Goal: Check status: Check status

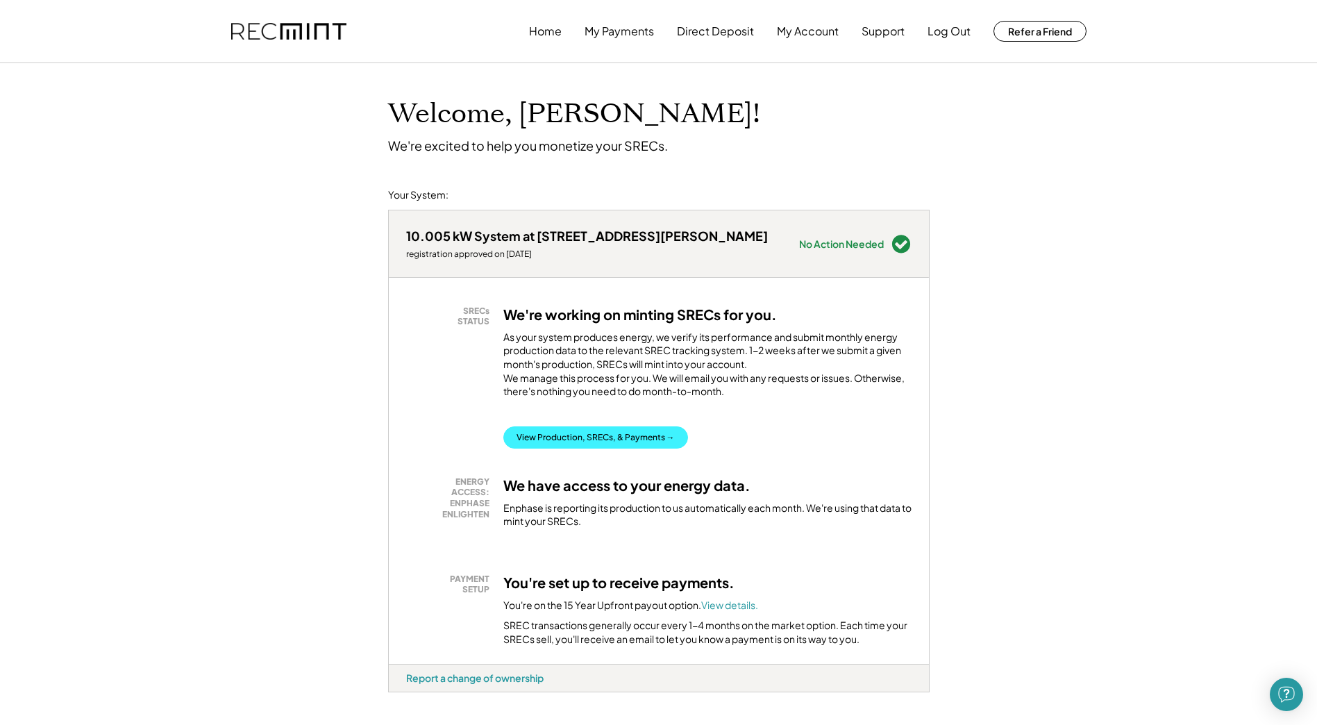
click at [624, 446] on button "View Production, SRECs, & Payments →" at bounding box center [595, 437] width 185 height 22
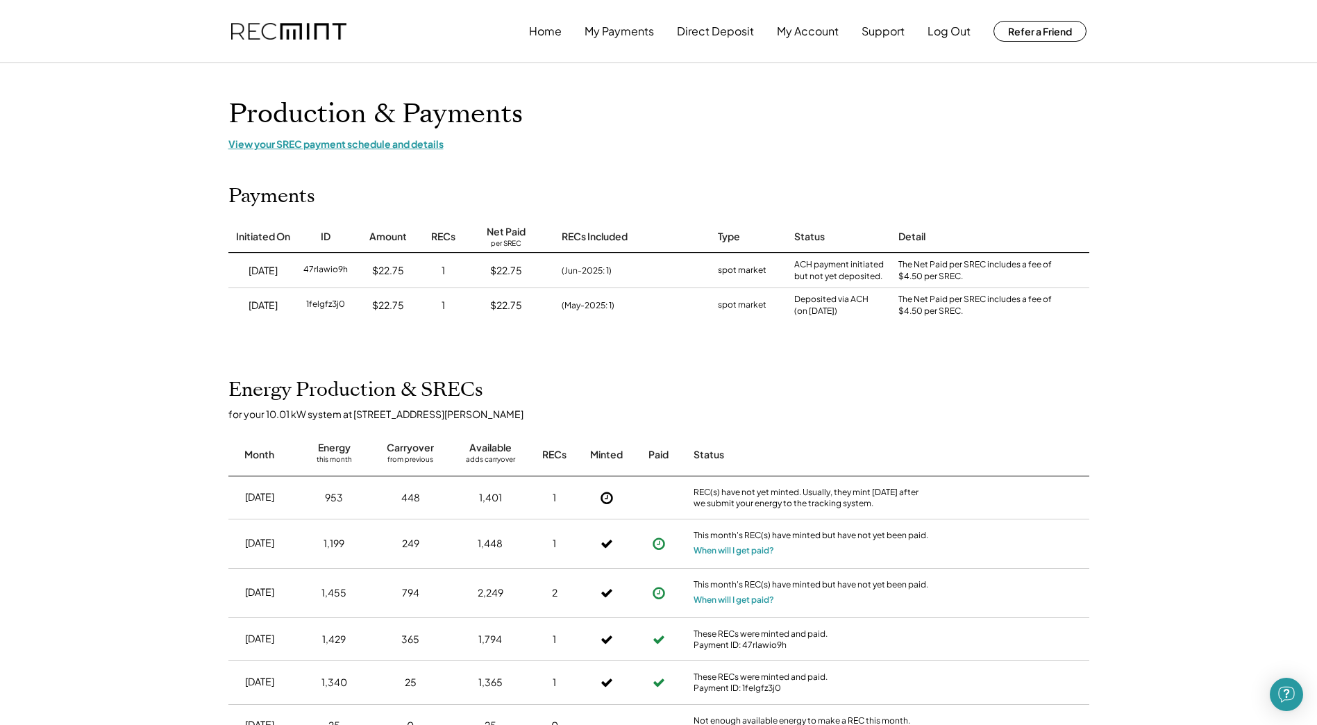
click at [328, 145] on div "View your SREC payment schedule and details" at bounding box center [658, 143] width 861 height 12
click at [631, 42] on button "My Payments" at bounding box center [619, 31] width 69 height 28
click at [595, 28] on button "My Payments" at bounding box center [619, 31] width 69 height 28
click at [595, 29] on button "My Payments" at bounding box center [619, 31] width 69 height 28
